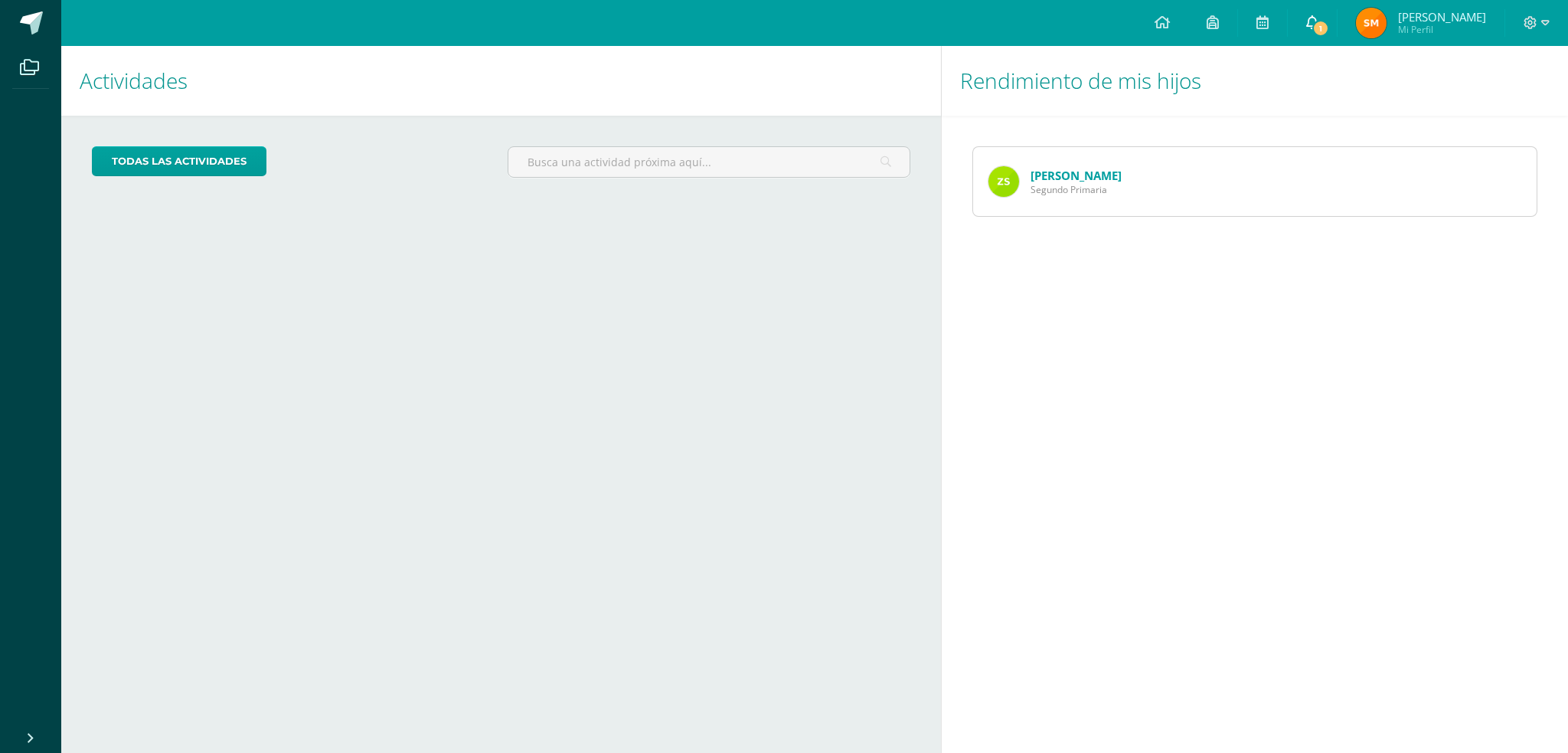
click at [1306, 24] on link "1" at bounding box center [1312, 23] width 49 height 46
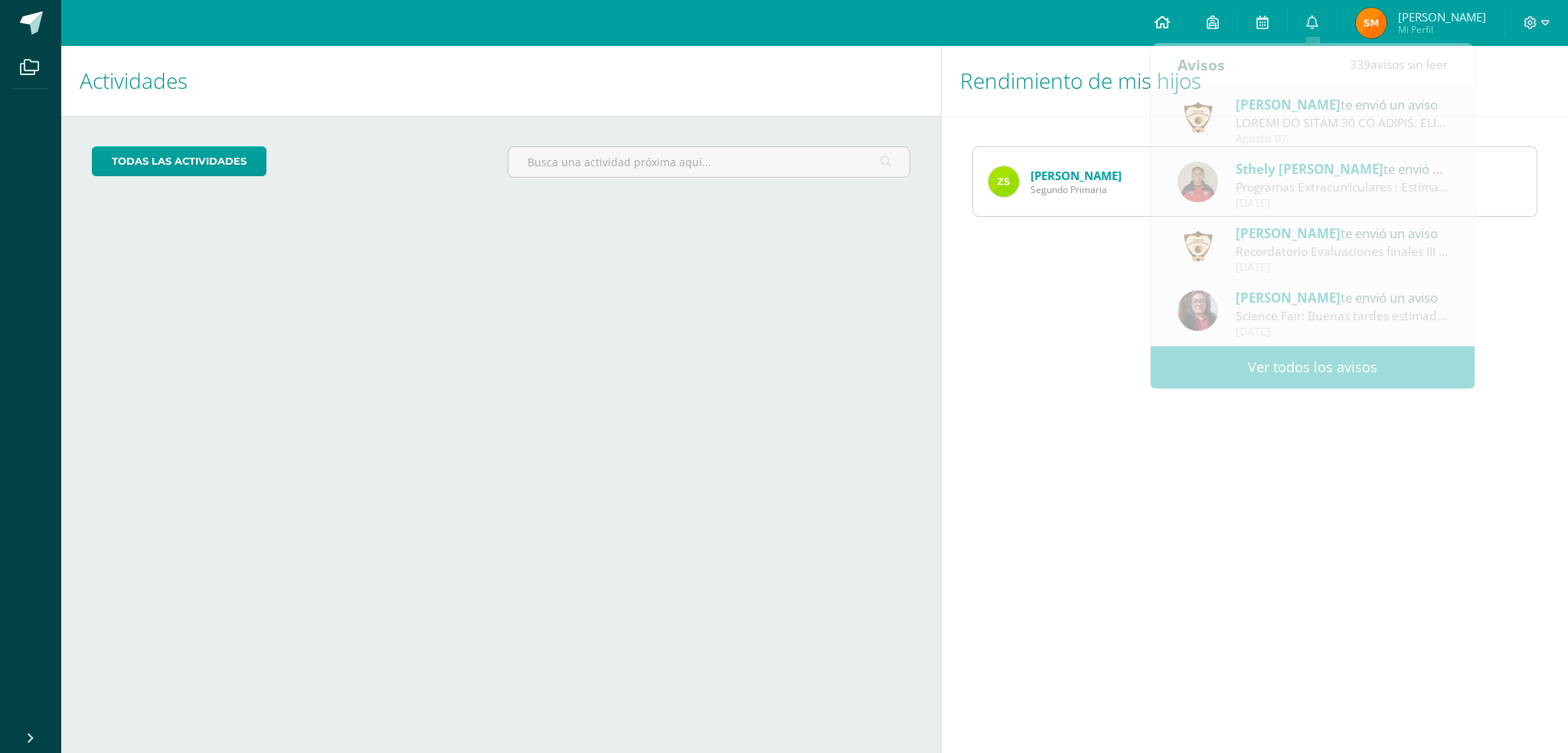
click at [1163, 21] on icon at bounding box center [1162, 22] width 16 height 14
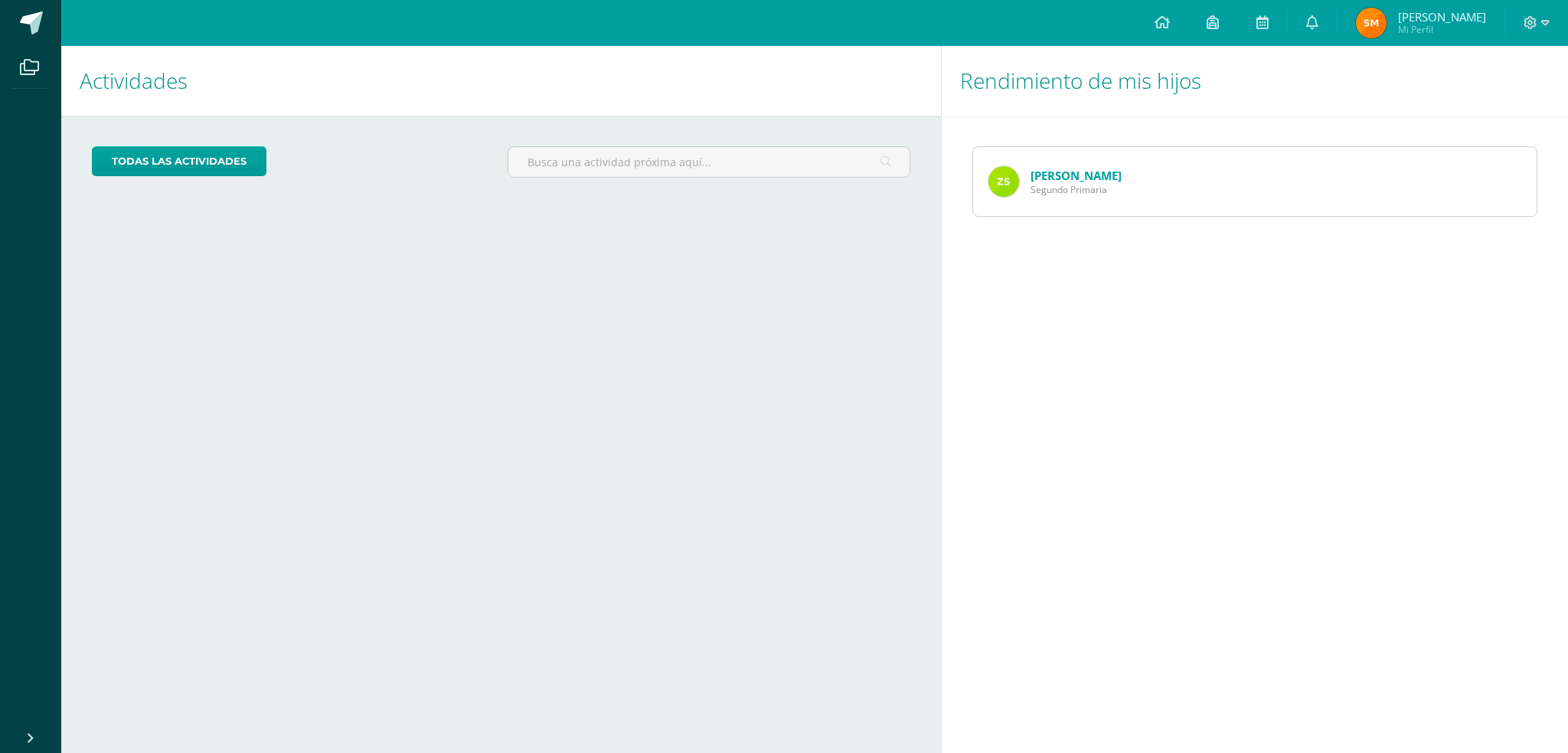
click at [1040, 180] on link "[PERSON_NAME]" at bounding box center [1076, 175] width 91 height 16
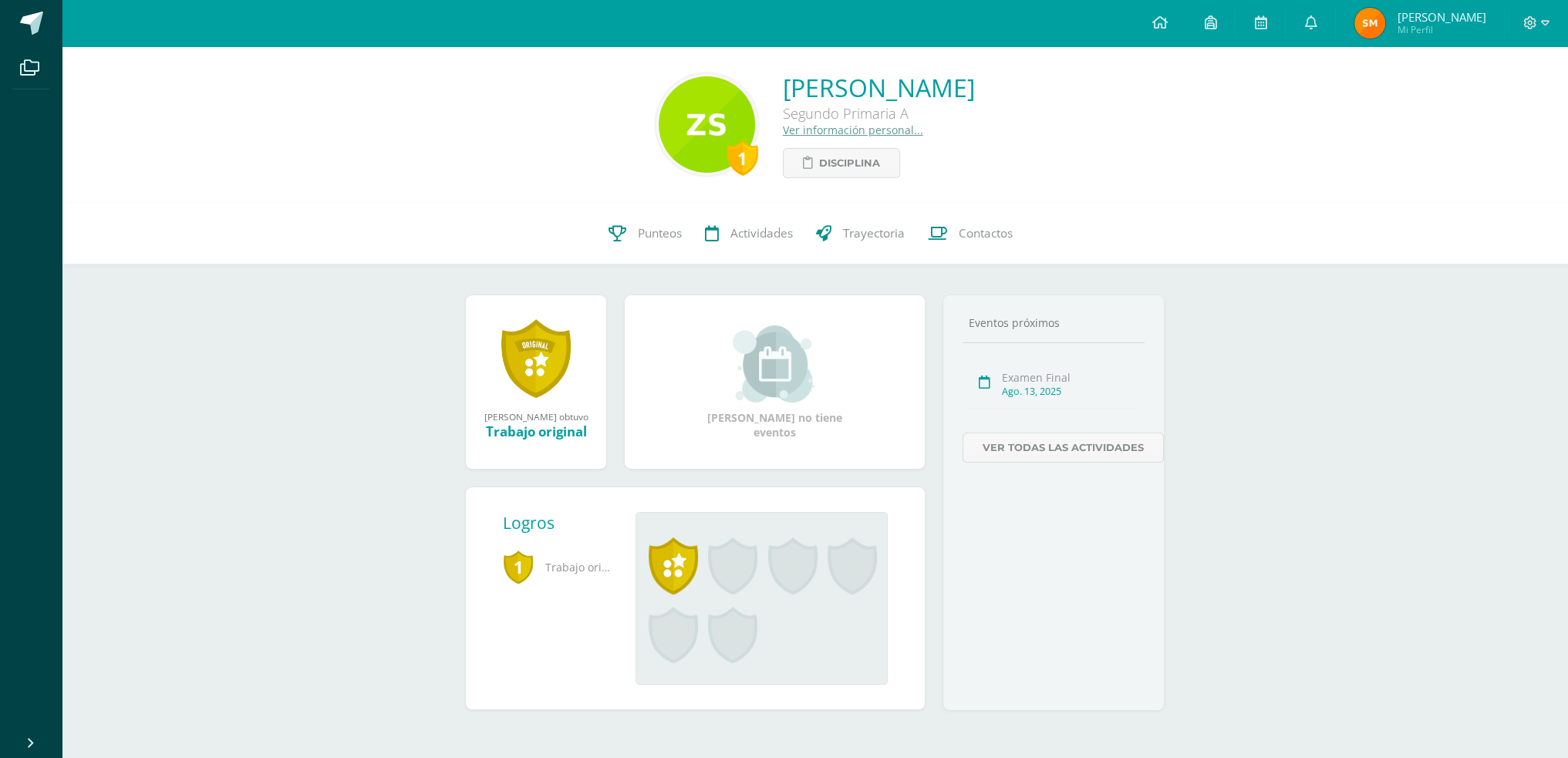
click at [810, 134] on link "Ver información personal..." at bounding box center [852, 130] width 141 height 15
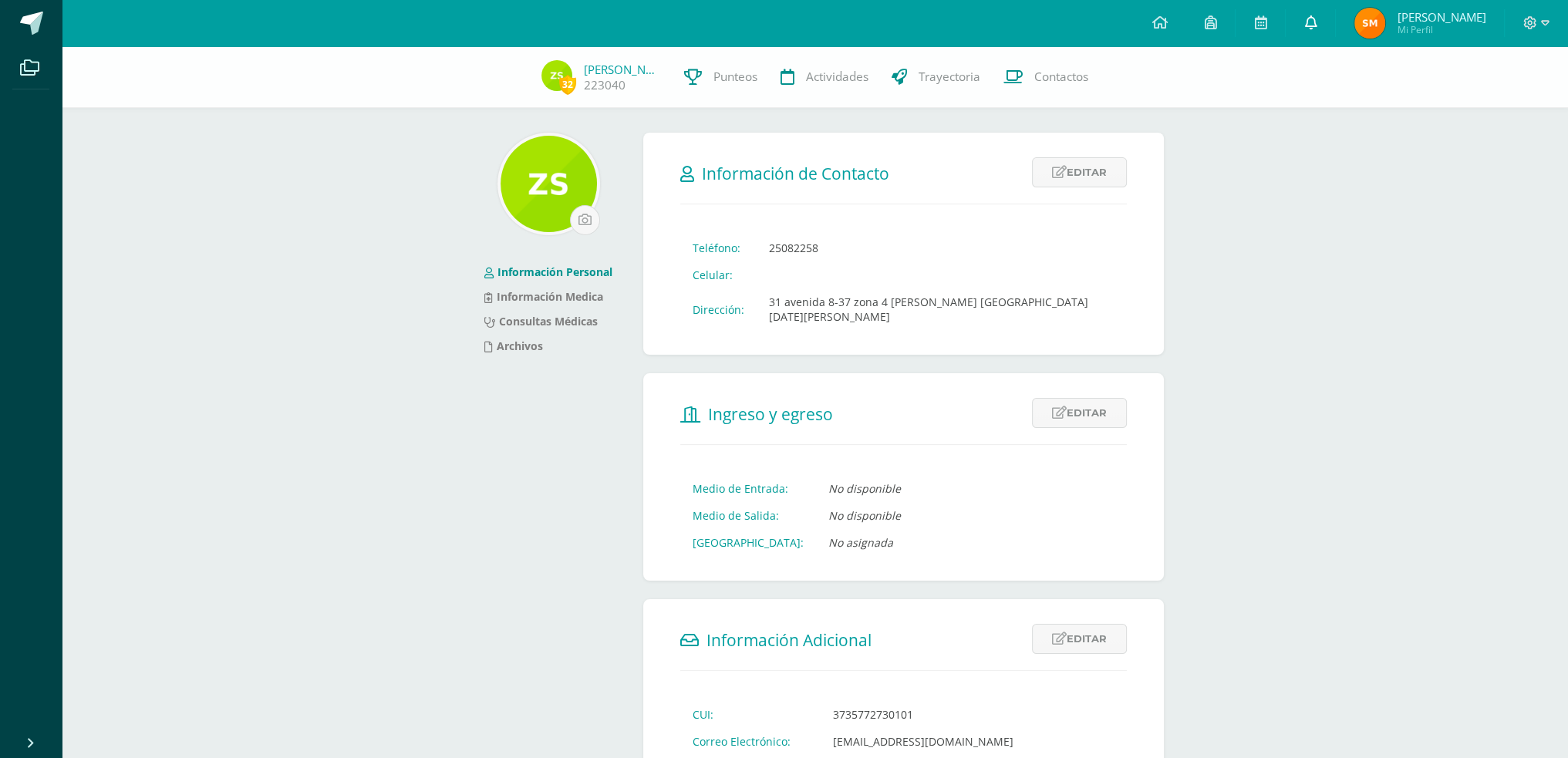
click at [1314, 32] on link at bounding box center [1309, 23] width 49 height 47
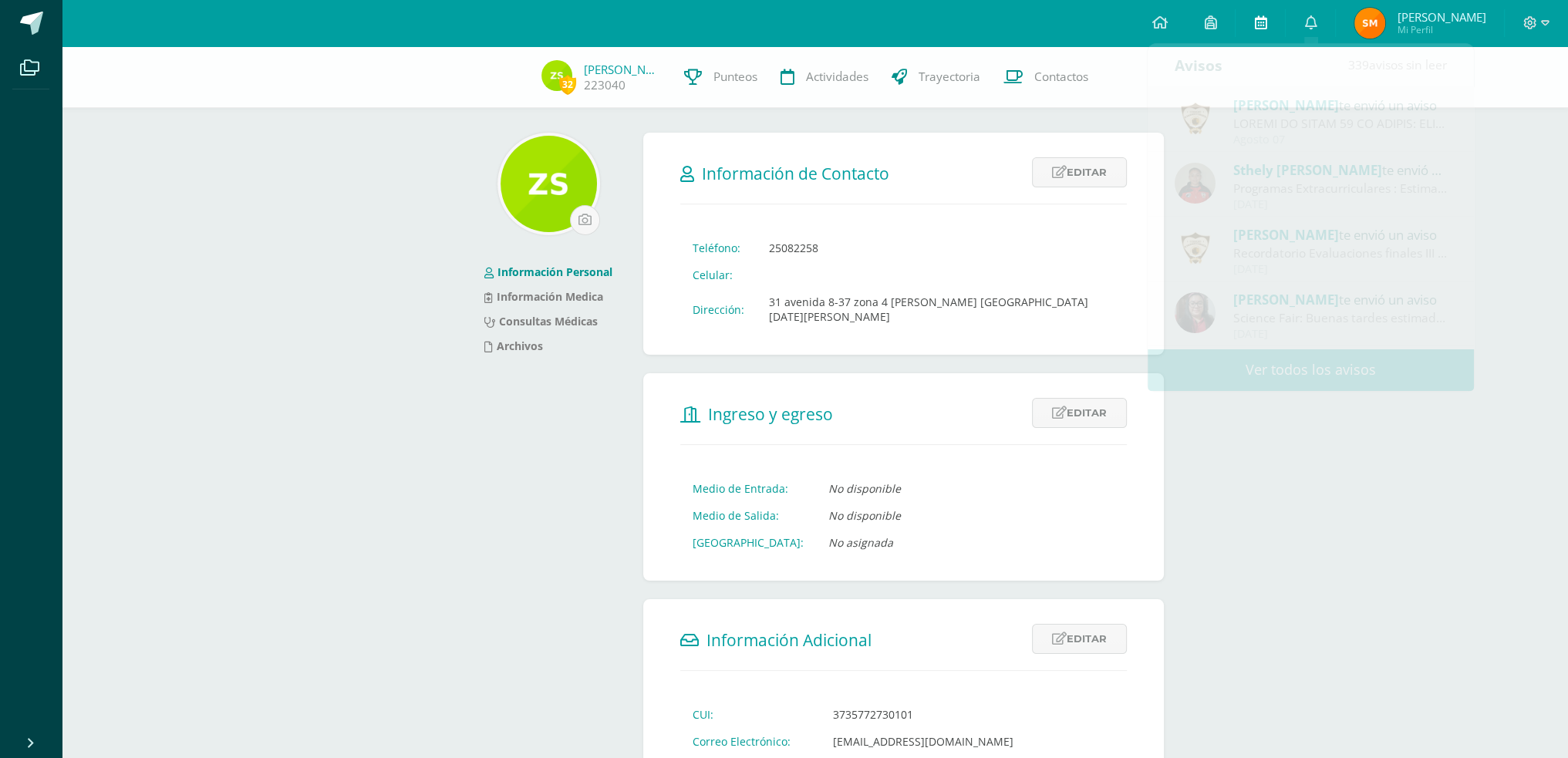
click at [1274, 17] on link at bounding box center [1259, 23] width 49 height 47
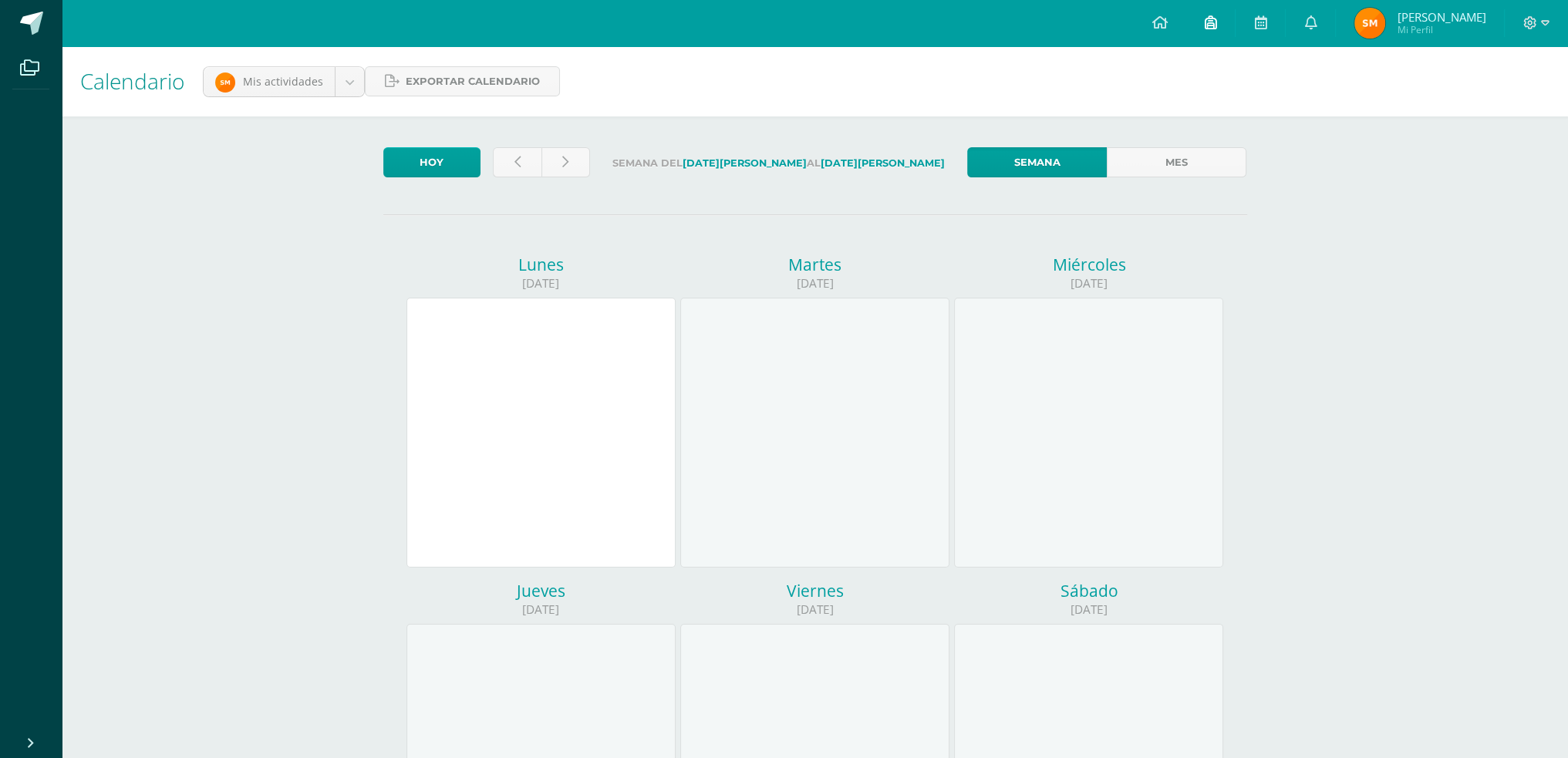
click at [1218, 22] on link at bounding box center [1209, 23] width 49 height 47
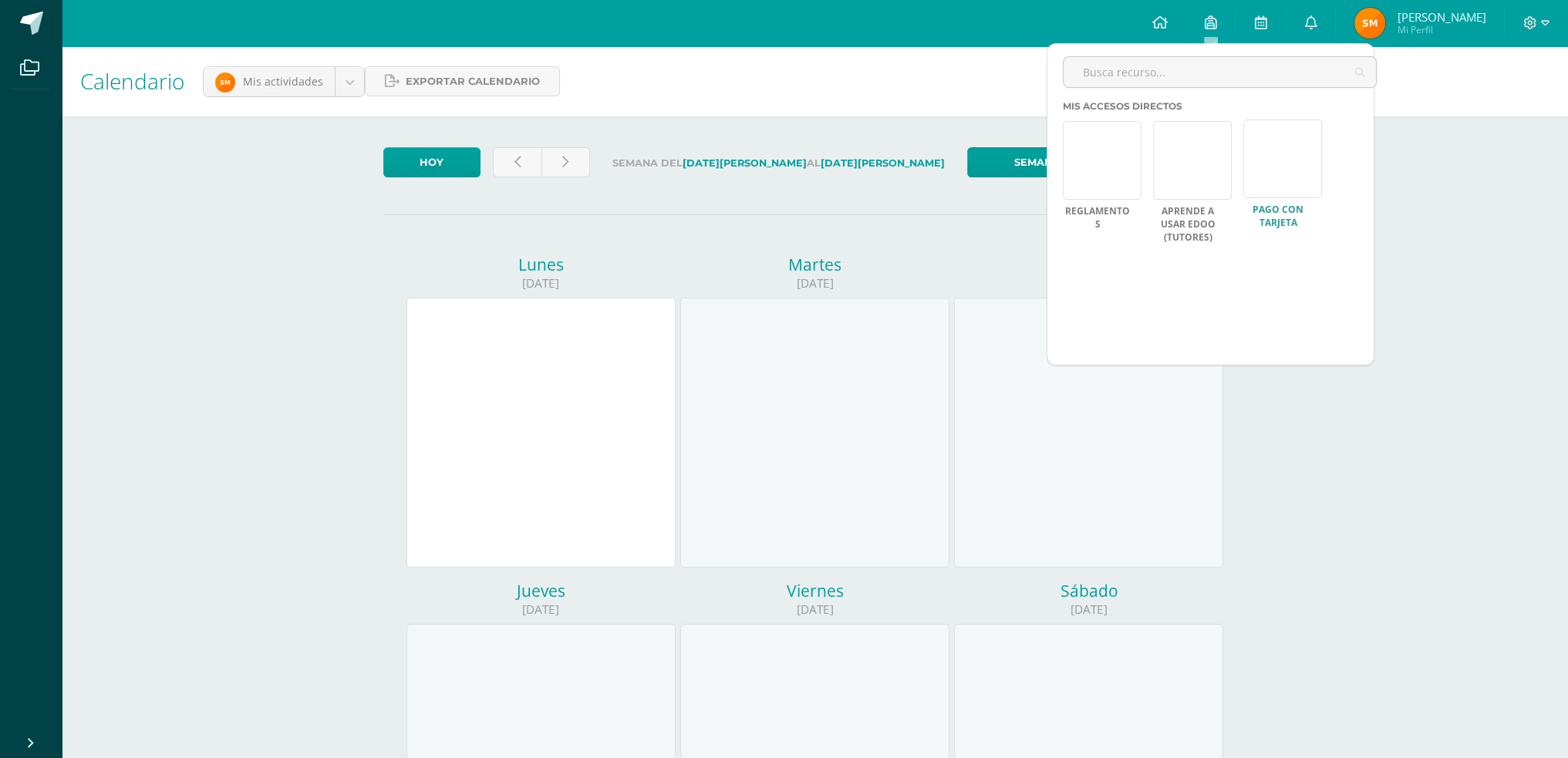
click at [1258, 175] on link at bounding box center [1282, 159] width 78 height 78
